Goal: Task Accomplishment & Management: Complete application form

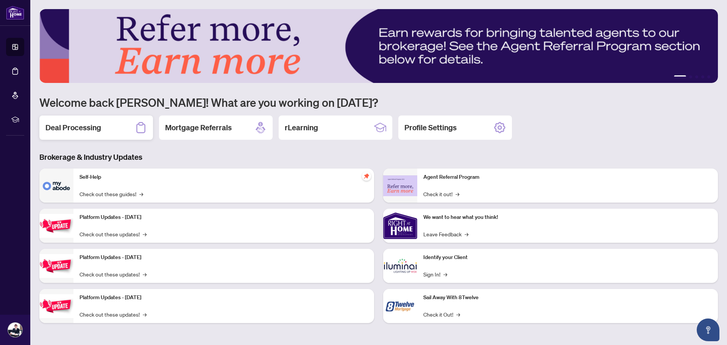
click at [73, 120] on div "Deal Processing" at bounding box center [96, 128] width 114 height 24
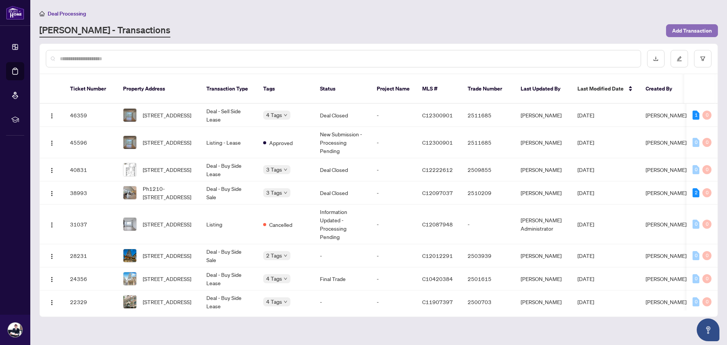
click at [691, 34] on span "Add Transaction" at bounding box center [692, 31] width 40 height 12
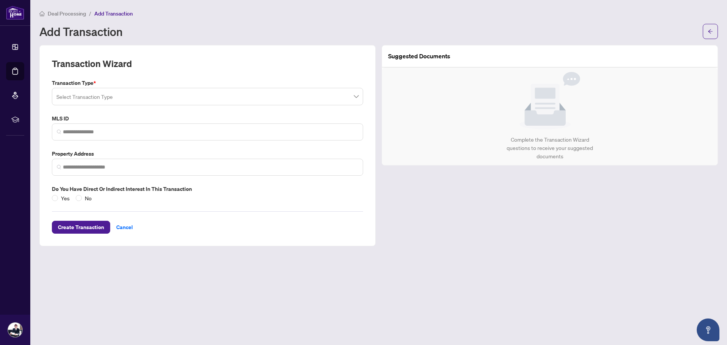
click at [113, 91] on input "search" at bounding box center [203, 97] width 295 height 17
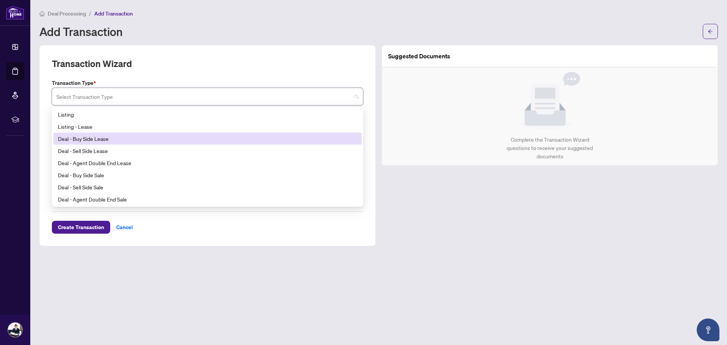
click at [102, 139] on div "Deal - Buy Side Lease" at bounding box center [207, 138] width 299 height 8
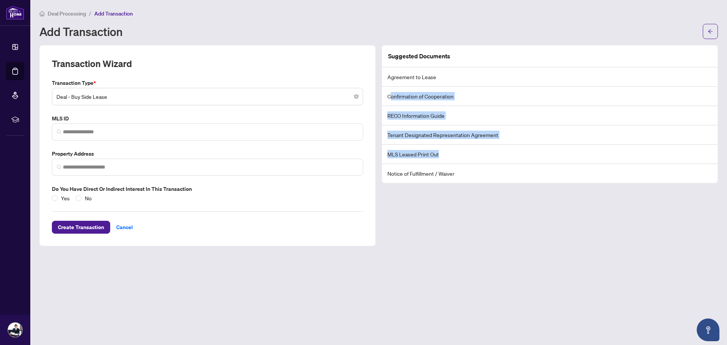
drag, startPoint x: 393, startPoint y: 91, endPoint x: 491, endPoint y: 161, distance: 119.9
click at [489, 152] on ul "Agreement to Lease Confirmation of Cooperation RECO Information Guide Tenant De…" at bounding box center [550, 125] width 336 height 116
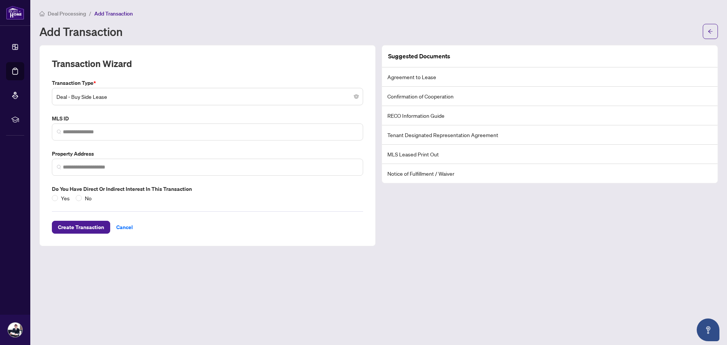
click at [491, 170] on li "Notice of Fulfillment / Waiver" at bounding box center [550, 173] width 336 height 19
drag, startPoint x: 504, startPoint y: 129, endPoint x: 380, endPoint y: 139, distance: 124.3
click at [380, 139] on div "Suggested Documents Agreement to Lease Confirmation of Cooperation RECO Informa…" at bounding box center [550, 145] width 342 height 201
copy li "Tenant Designated Representation Agreement"
